Goal: Communication & Community: Share content

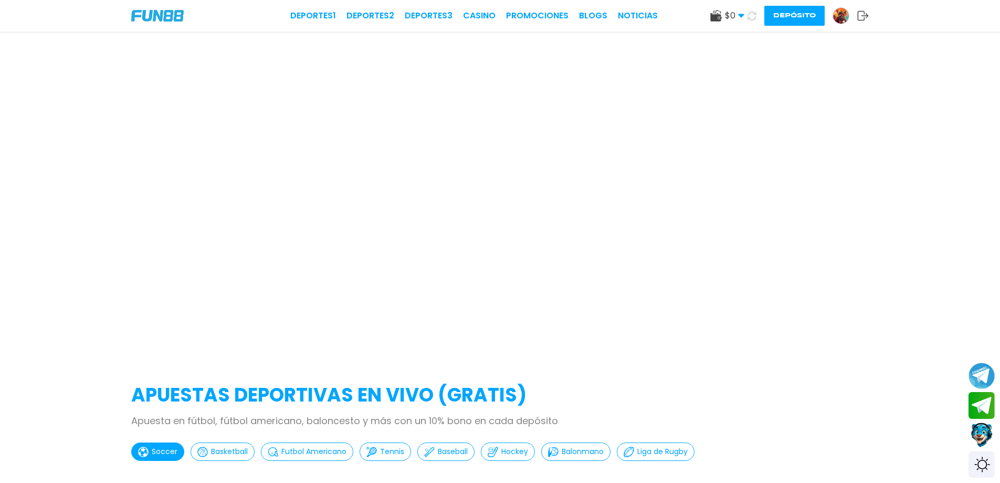
click at [222, 102] on div at bounding box center [500, 194] width 1000 height 324
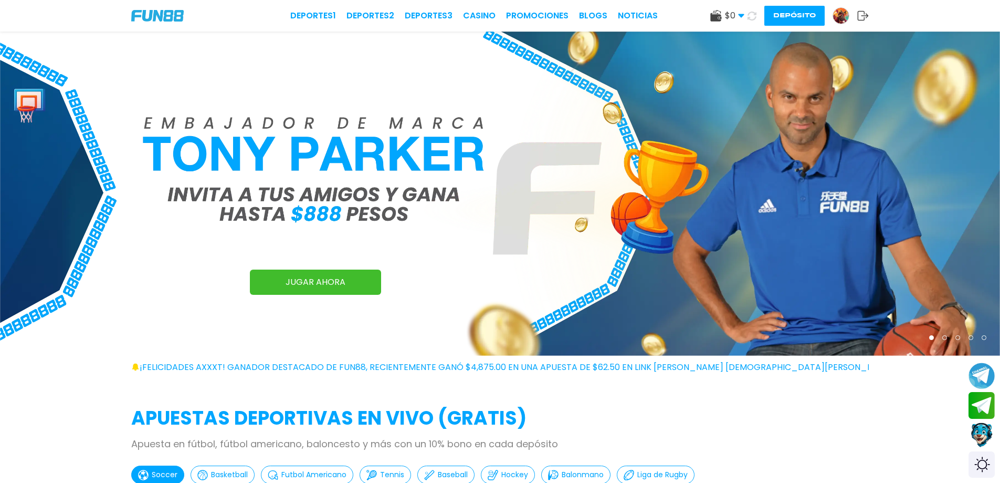
scroll to position [44, 0]
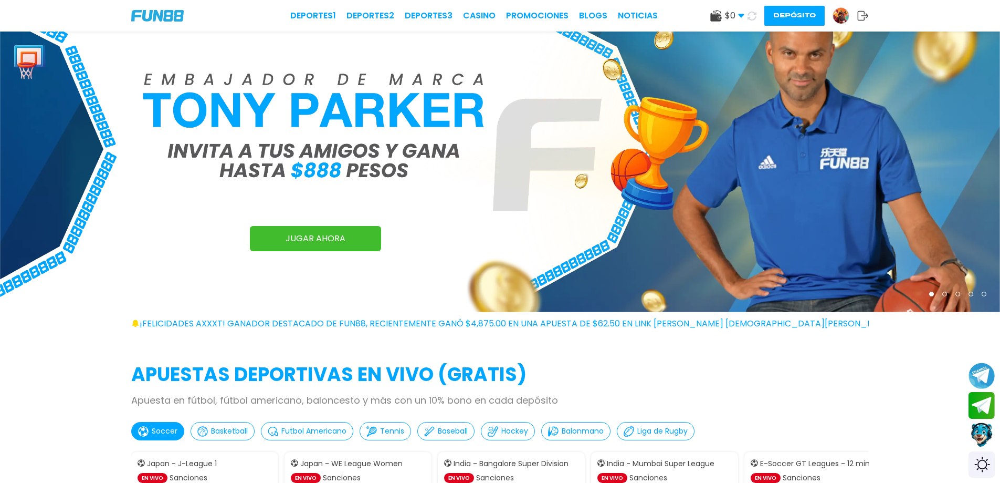
click at [738, 11] on span "$ 0" at bounding box center [734, 15] width 19 height 13
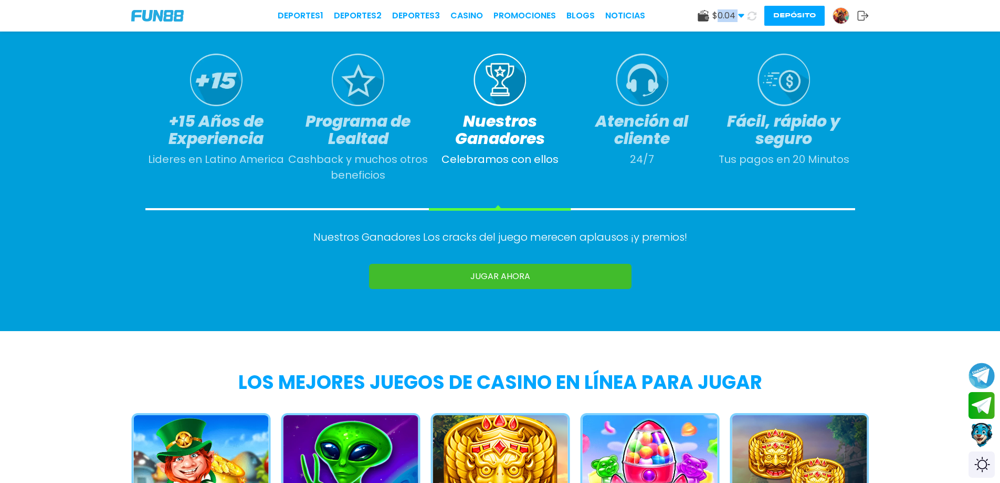
click at [739, 15] on use at bounding box center [741, 16] width 6 height 4
click at [748, 186] on div "+15 Años de Experiencia Lideres en Latino America Programa de Lealtad Cashback …" at bounding box center [500, 121] width 710 height 135
click at [744, 12] on span "$ 0.04" at bounding box center [729, 15] width 32 height 13
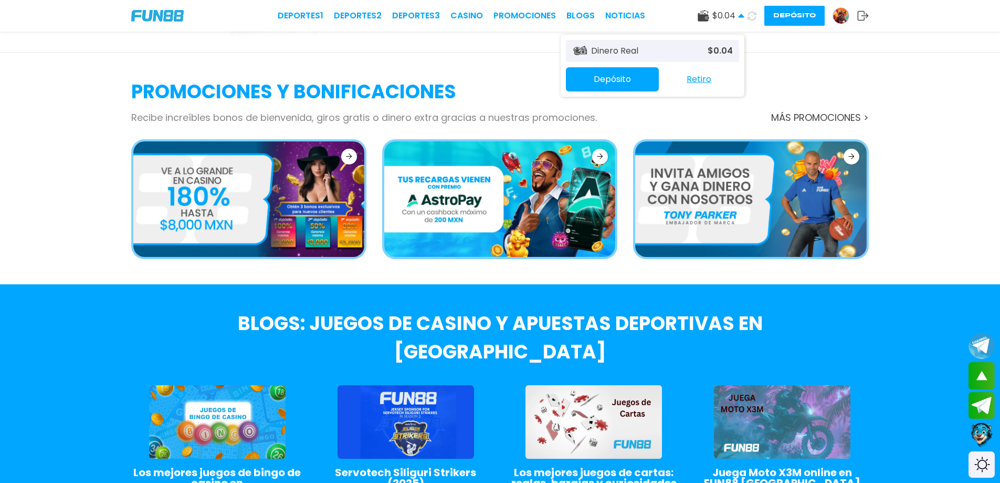
scroll to position [1951, 0]
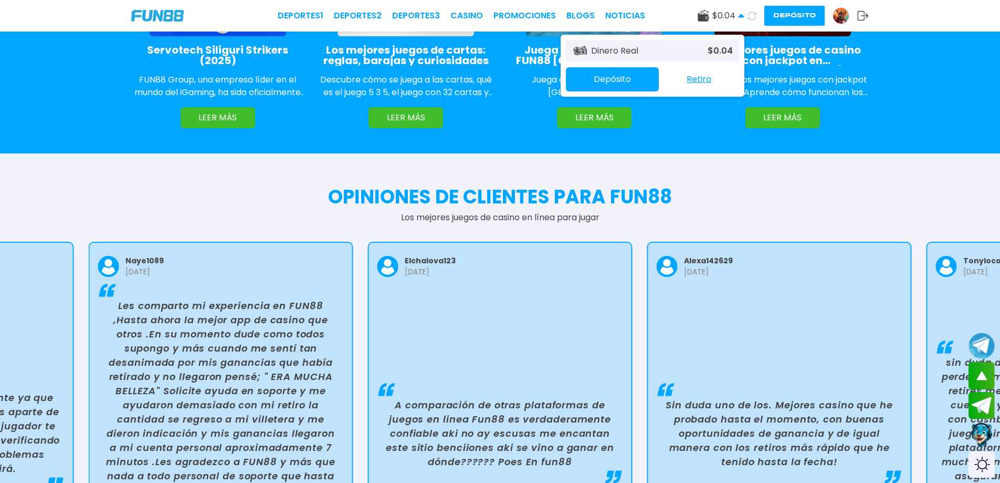
click at [836, 5] on div "Deportes 1 Deportes 2 Deportes 3 CASINO Promociones BLOGS NOTICIAS $ 0.04 Diner…" at bounding box center [500, 16] width 1000 height 32
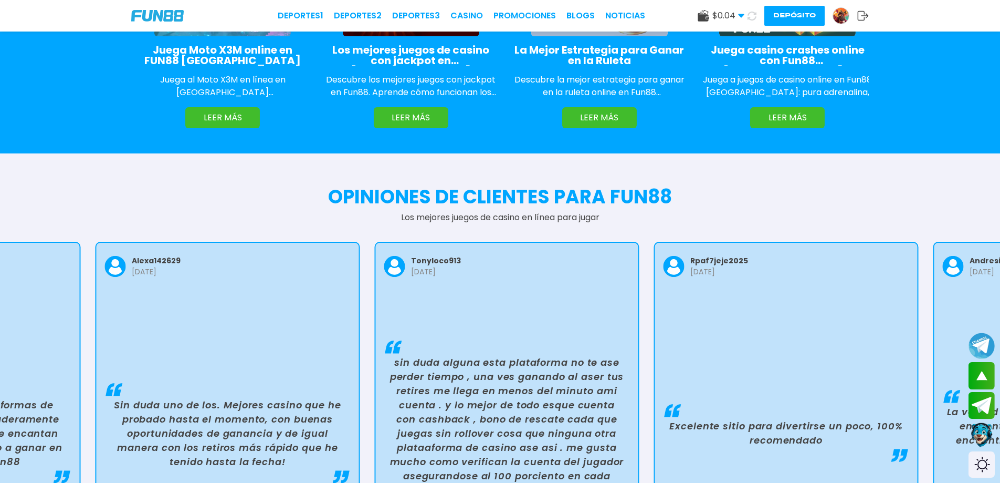
click at [844, 14] on img at bounding box center [841, 16] width 16 height 16
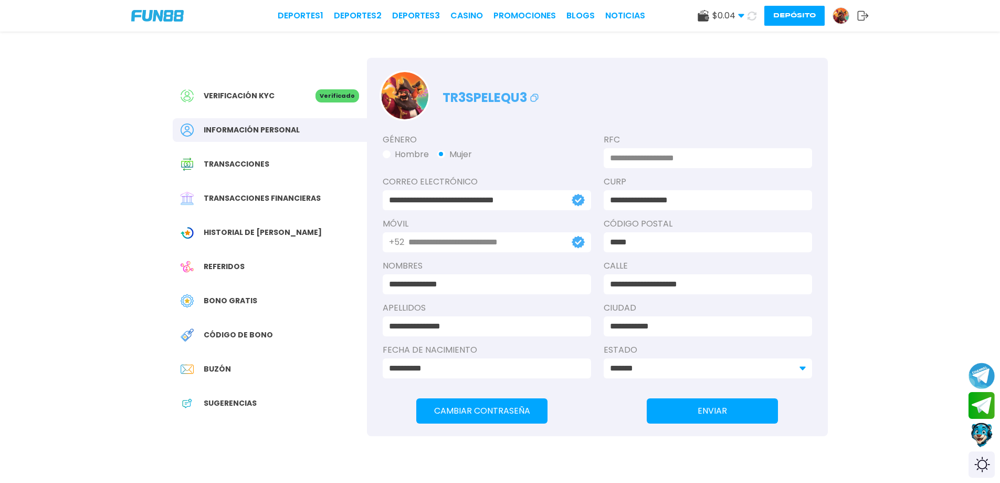
click at [258, 229] on span "Historial de [PERSON_NAME]" at bounding box center [263, 232] width 118 height 11
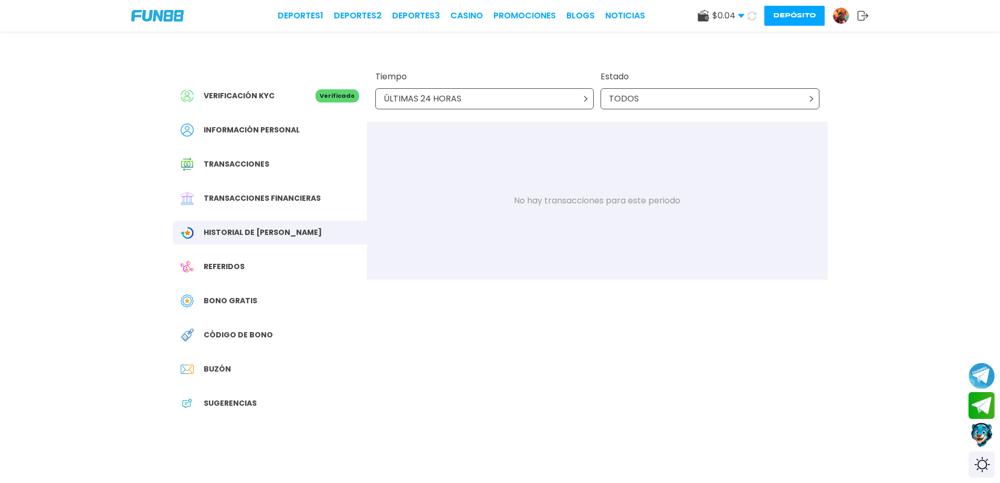
click at [517, 107] on div "ÚLTIMAS 24 HORAS" at bounding box center [484, 98] width 219 height 21
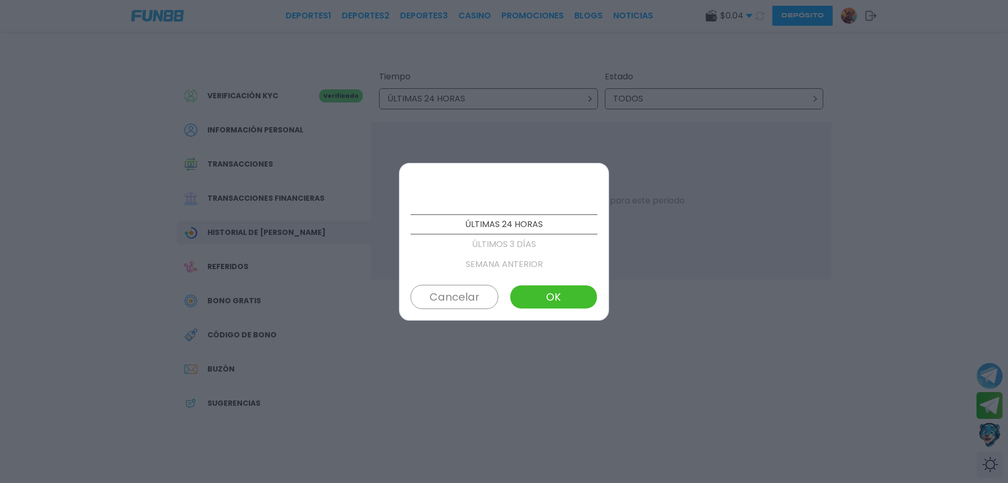
click at [519, 105] on div at bounding box center [504, 241] width 1008 height 483
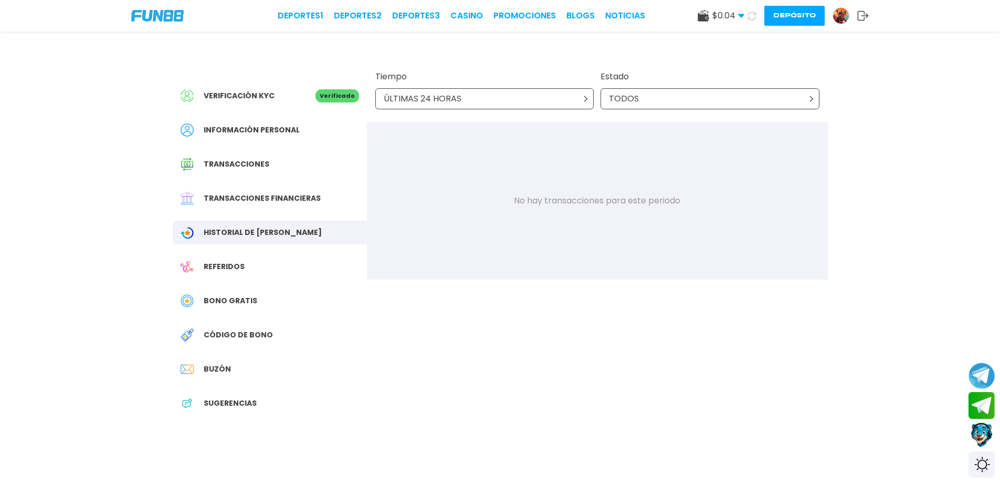
click at [516, 105] on div "ÚLTIMAS 24 HORAS" at bounding box center [484, 98] width 219 height 21
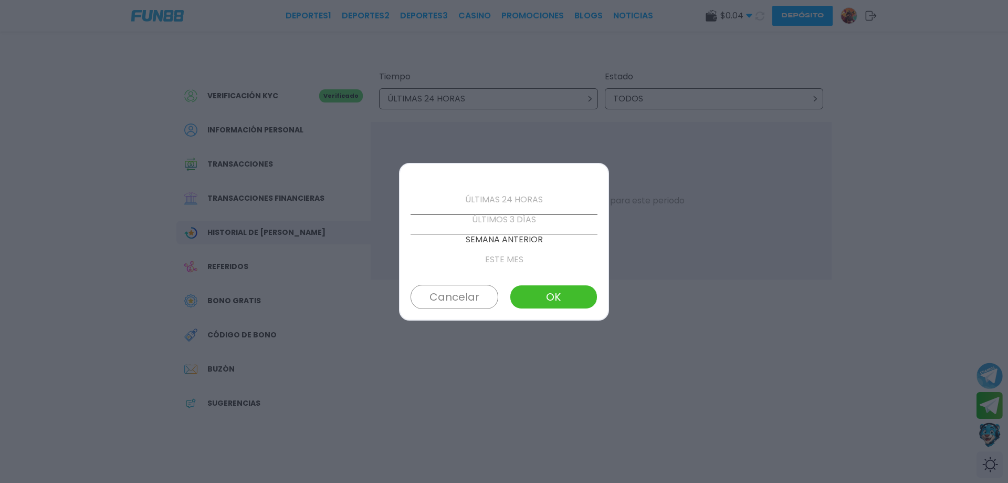
scroll to position [120, 0]
click at [510, 223] on p "PERSONALIZADO" at bounding box center [504, 224] width 187 height 20
click at [508, 207] on p "ÚLTIMOS 3 MESES" at bounding box center [504, 204] width 187 height 20
click at [546, 297] on button "OK" at bounding box center [554, 297] width 88 height 24
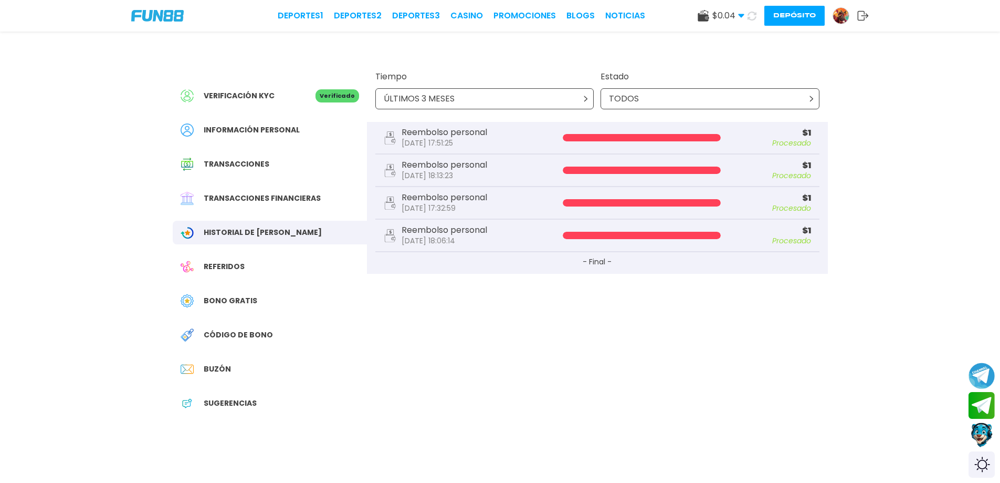
click at [636, 80] on p "Estado" at bounding box center [710, 76] width 219 height 13
click at [613, 92] on div "TODOS" at bounding box center [710, 98] width 219 height 21
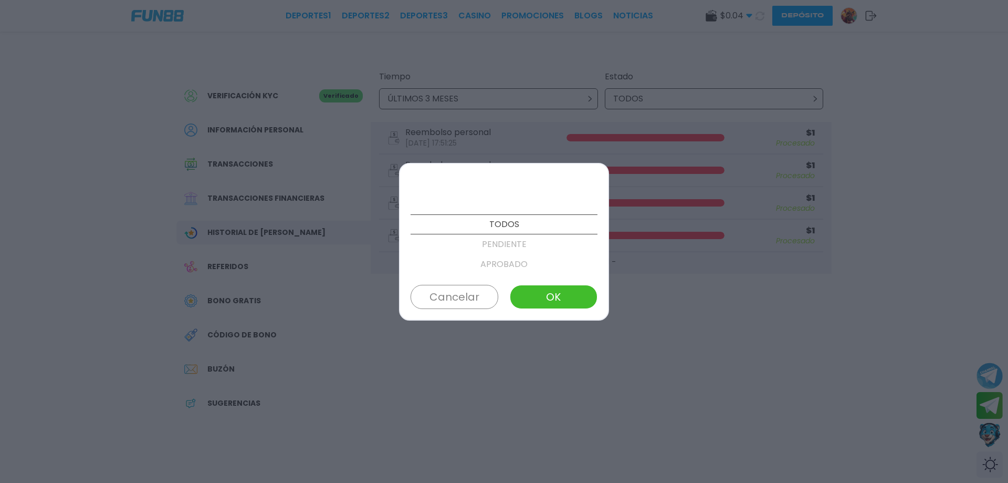
click at [514, 250] on p "PENDIENTE" at bounding box center [504, 244] width 187 height 20
click at [514, 250] on p "APROBADO" at bounding box center [504, 244] width 187 height 20
click at [514, 212] on p "PENDIENTE" at bounding box center [504, 204] width 187 height 20
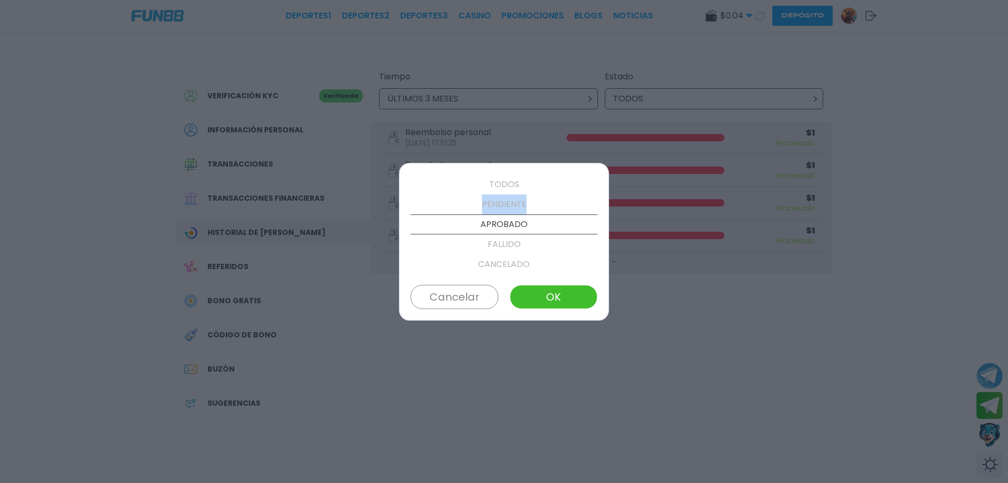
scroll to position [20, 0]
click at [514, 211] on p "TODOS" at bounding box center [504, 204] width 187 height 20
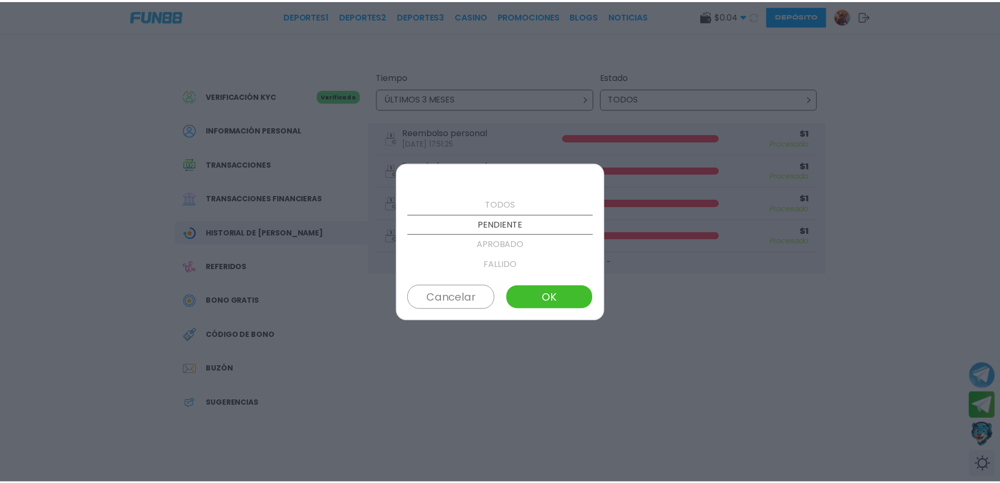
scroll to position [0, 0]
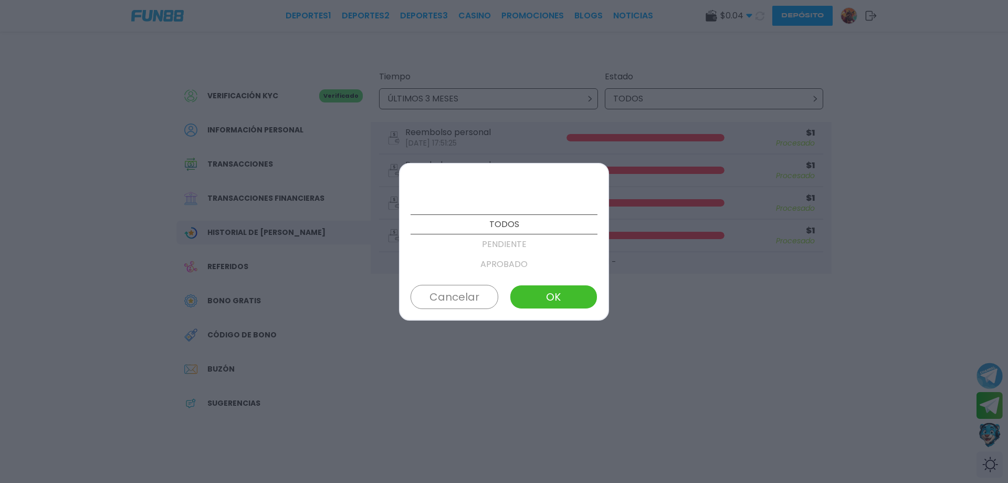
click at [528, 287] on button "OK" at bounding box center [554, 297] width 88 height 24
click at [506, 285] on button "OK" at bounding box center [550, 297] width 88 height 24
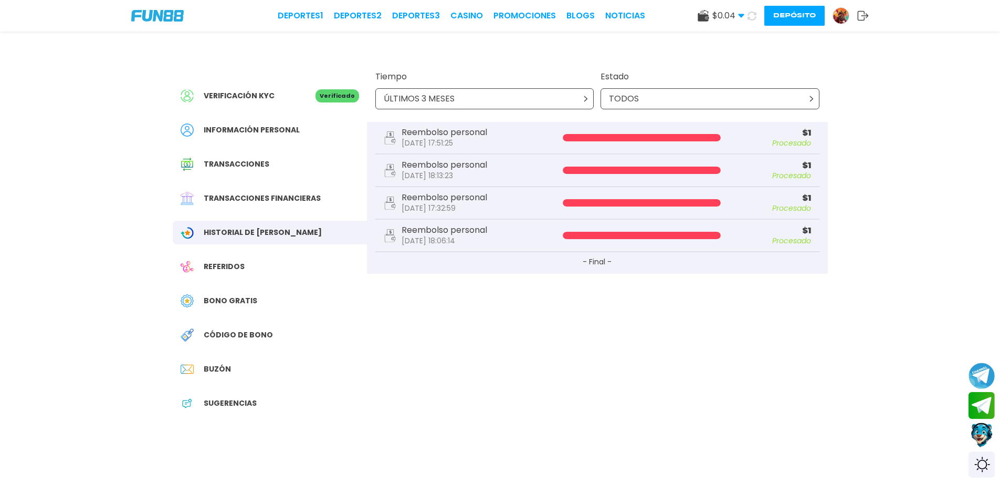
click at [224, 306] on div "Bono Gratis" at bounding box center [270, 301] width 194 height 24
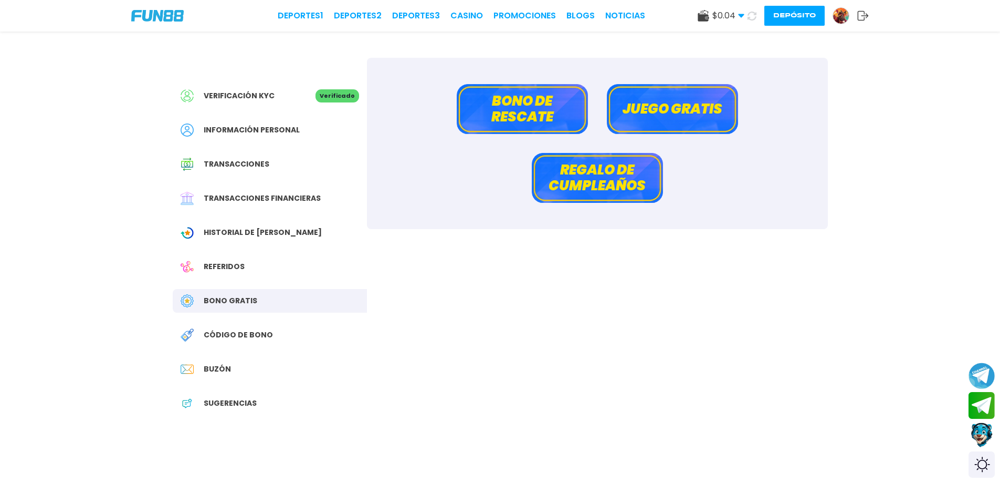
click at [619, 98] on button "Juego gratis" at bounding box center [672, 109] width 131 height 50
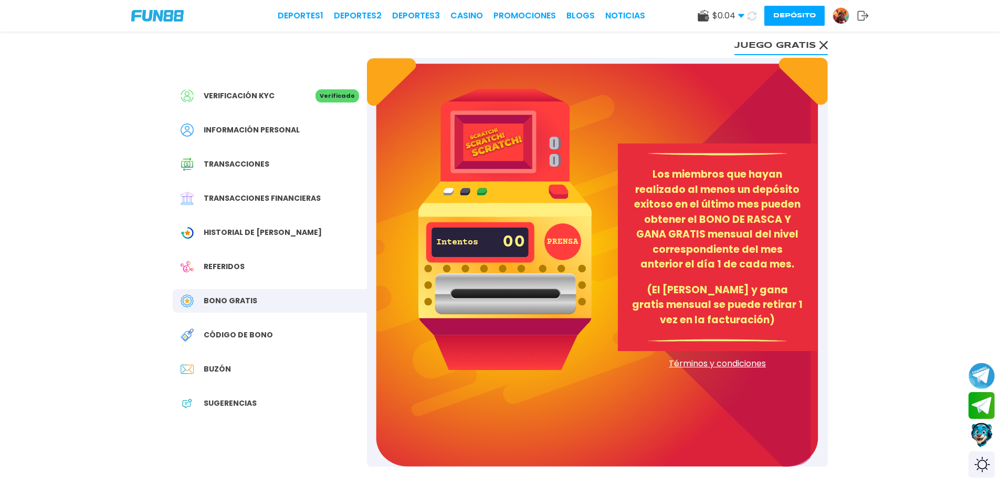
click at [578, 227] on div "PRENSA Intentos 00" at bounding box center [505, 229] width 173 height 280
click at [547, 244] on button "PRENSA" at bounding box center [563, 241] width 37 height 37
click at [251, 308] on div "Bono Gratis" at bounding box center [270, 301] width 194 height 24
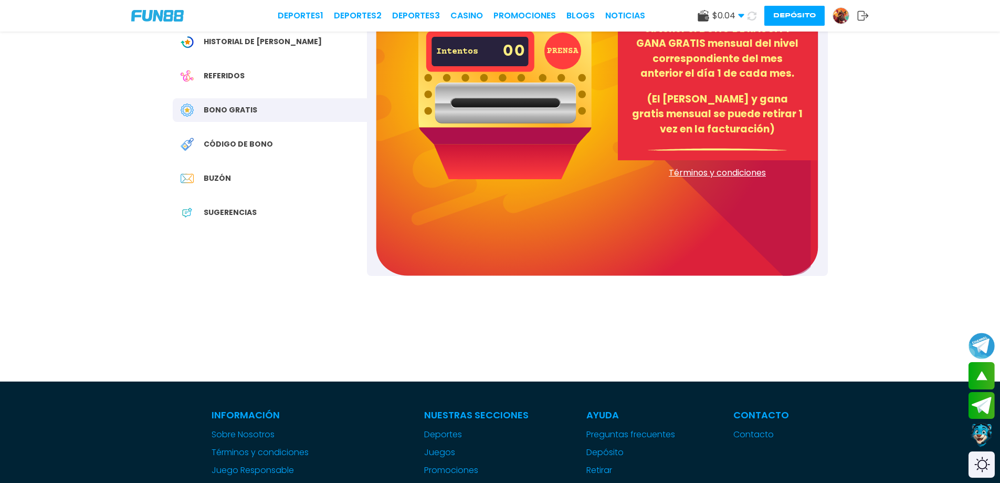
scroll to position [138, 0]
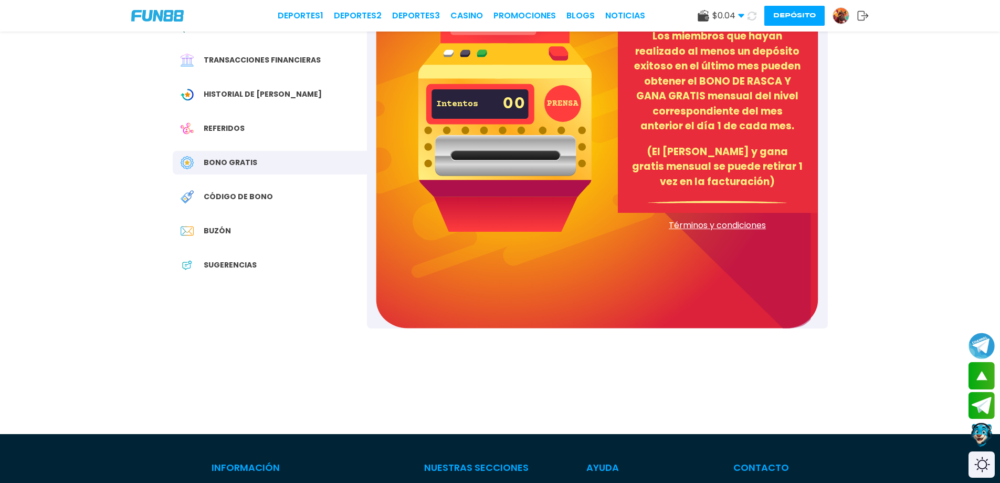
click at [227, 120] on div "Referidos" at bounding box center [270, 129] width 194 height 24
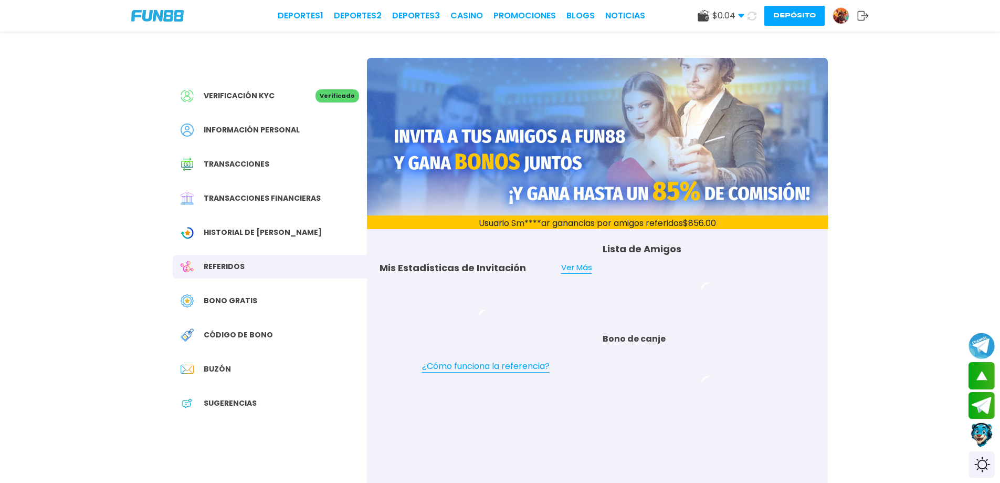
click at [227, 120] on div "Información personal" at bounding box center [270, 130] width 194 height 24
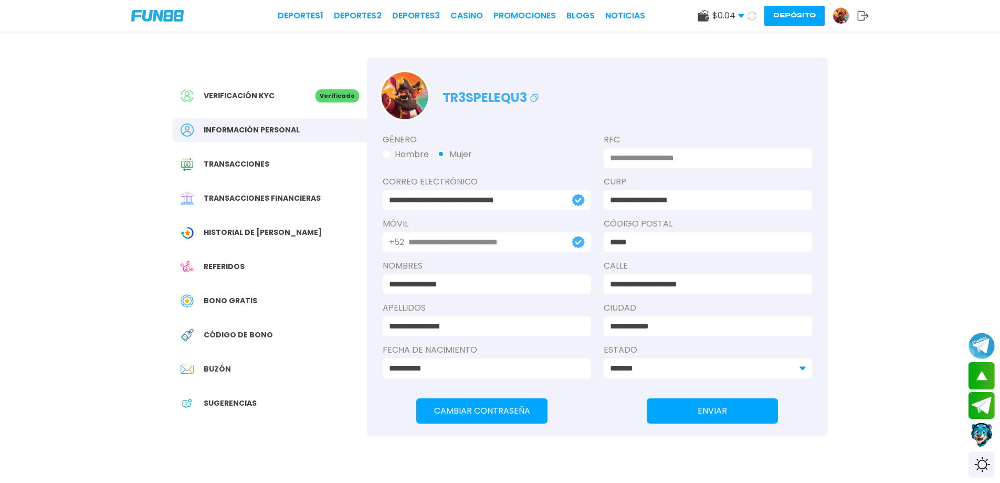
click at [239, 260] on div "Referidos" at bounding box center [270, 267] width 194 height 24
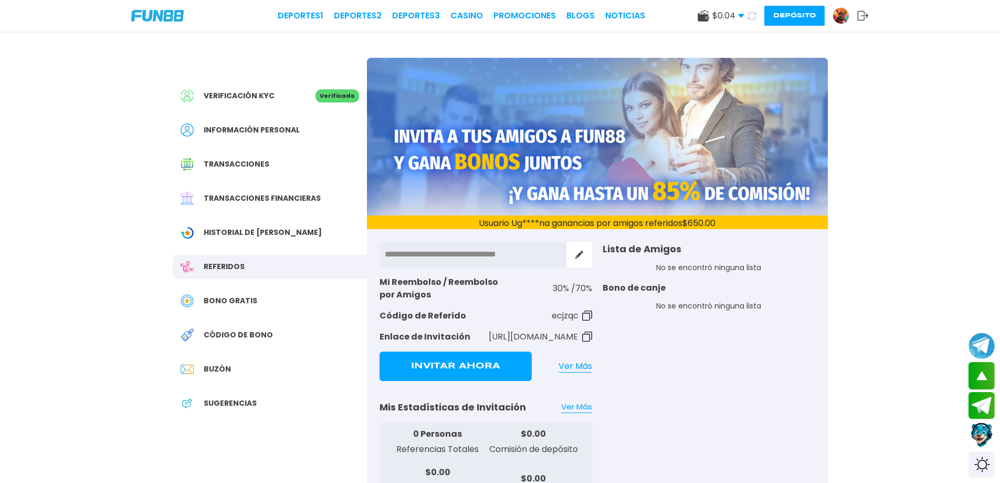
click at [434, 370] on button "Invitar Ahora" at bounding box center [456, 365] width 152 height 29
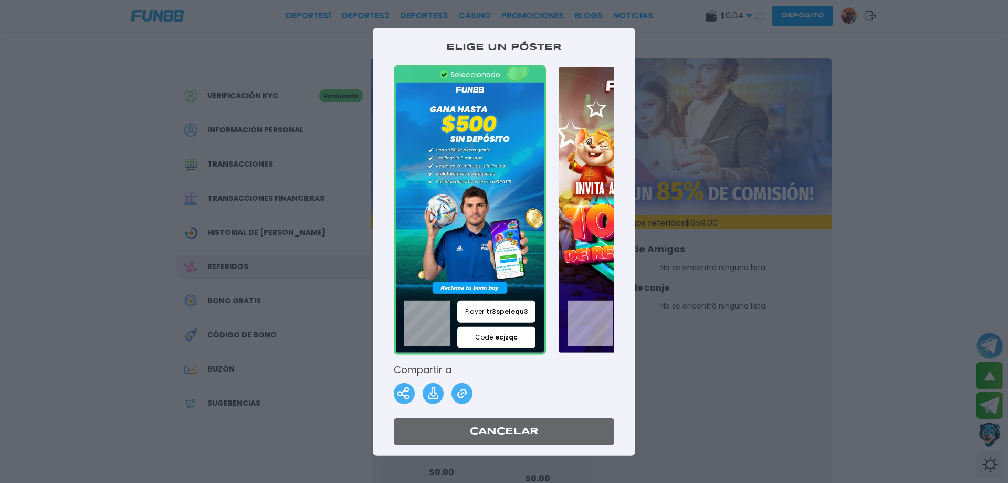
click at [388, 383] on div "Elige un póster Seleccionado Player tr3spelequ3 Code ecjzqc Seleccionado Player…" at bounding box center [504, 240] width 263 height 427
click at [401, 386] on img at bounding box center [404, 393] width 21 height 21
click at [699, 38] on div at bounding box center [504, 241] width 1008 height 483
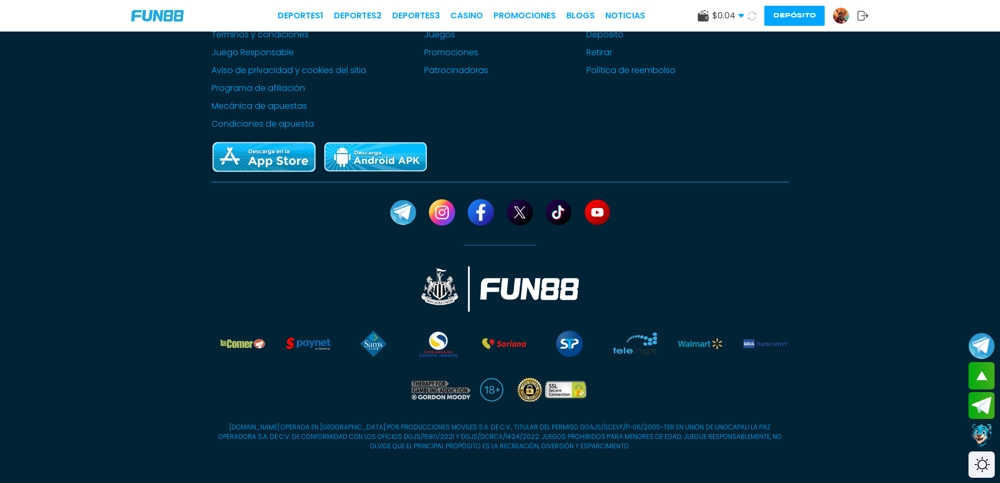
scroll to position [615, 0]
